Goal: Task Accomplishment & Management: Manage account settings

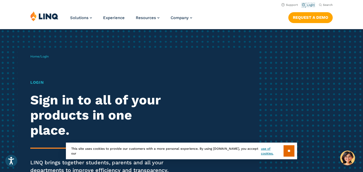
click at [305, 7] on link "Login" at bounding box center [308, 4] width 12 height 3
click at [290, 149] on input "**" at bounding box center [288, 151] width 11 height 11
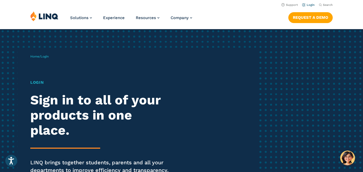
click at [306, 5] on link "Login" at bounding box center [308, 4] width 12 height 3
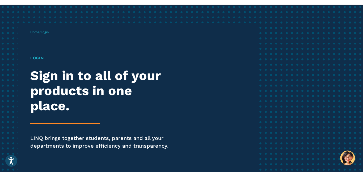
click at [36, 57] on h1 "Login" at bounding box center [100, 58] width 140 height 6
click at [37, 59] on h1 "Login" at bounding box center [100, 58] width 140 height 6
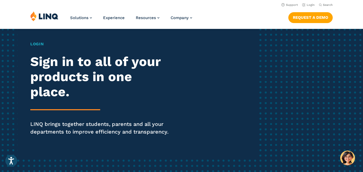
scroll to position [37, 0]
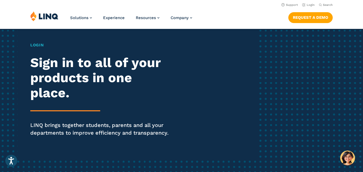
click at [38, 104] on div "Login Sign in to all of your products in one place. LINQ brings together studen…" at bounding box center [100, 96] width 140 height 109
click at [36, 45] on h1 "Login" at bounding box center [100, 45] width 140 height 6
click at [37, 47] on h1 "Login" at bounding box center [100, 45] width 140 height 6
click at [37, 46] on h1 "Login" at bounding box center [100, 45] width 140 height 6
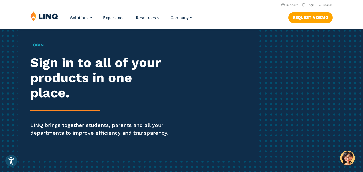
click at [80, 137] on div "Login Sign in to all of your products in one place. LINQ brings together studen…" at bounding box center [100, 96] width 140 height 109
click at [36, 45] on h1 "Login" at bounding box center [100, 45] width 140 height 6
